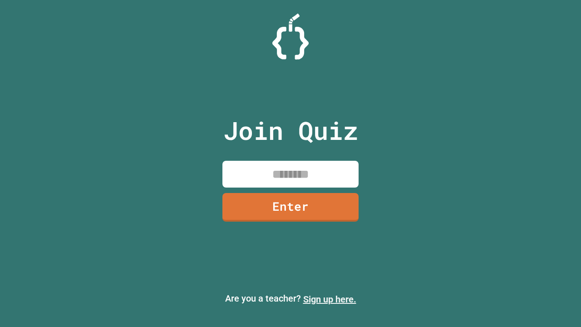
click at [329, 299] on link "Sign up here." at bounding box center [329, 298] width 53 height 11
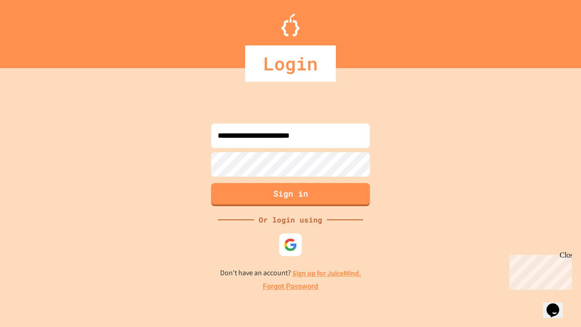
type input "**********"
